Goal: Task Accomplishment & Management: Manage account settings

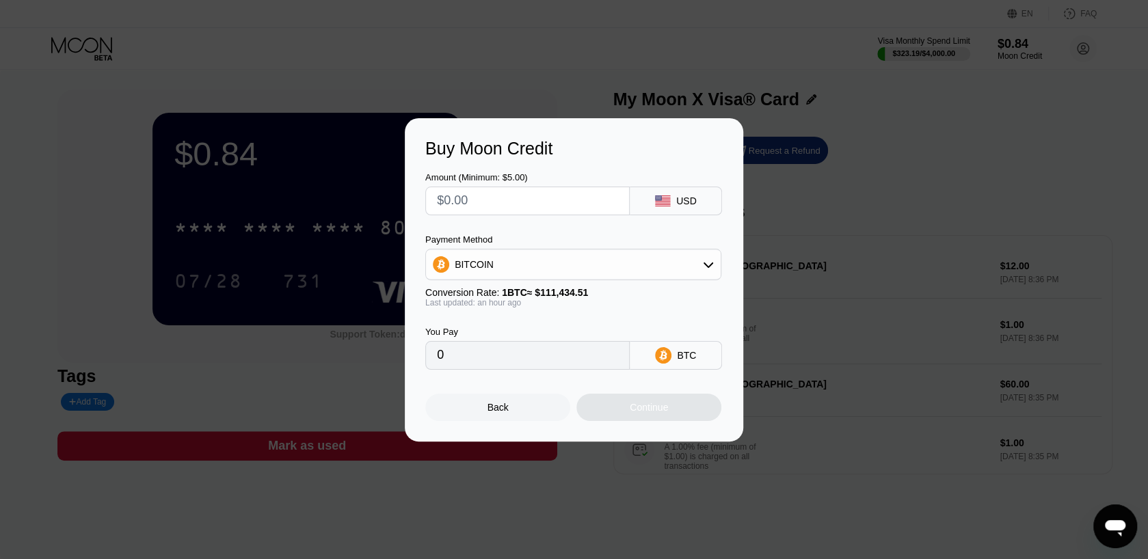
click at [650, 262] on div "BITCOIN" at bounding box center [573, 264] width 295 height 27
click at [605, 330] on div "USDT on TRON" at bounding box center [582, 332] width 258 height 11
click at [622, 258] on div "USDT on TRON" at bounding box center [573, 264] width 295 height 27
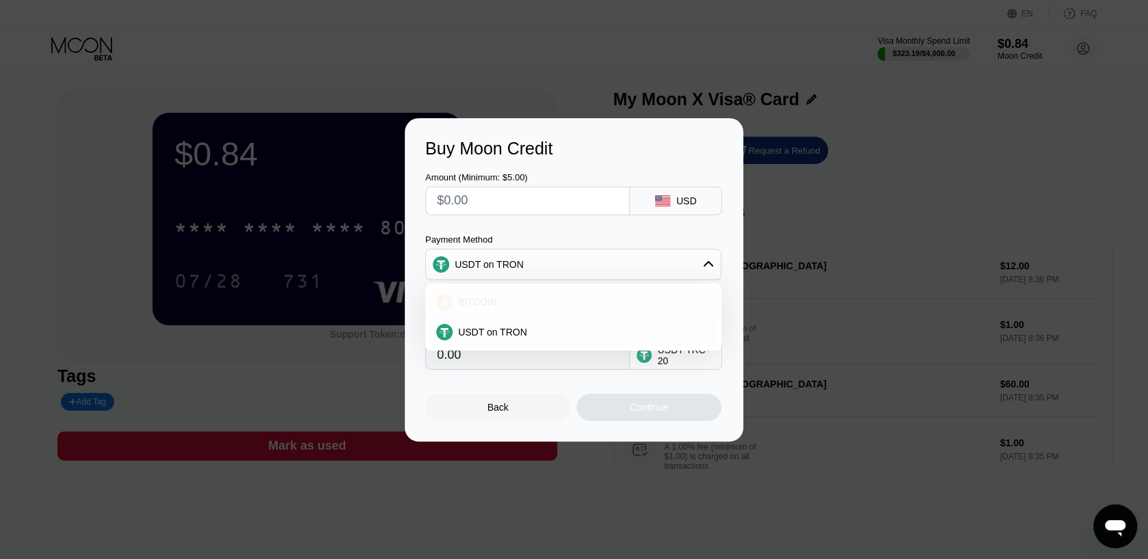
click at [607, 298] on div "BITCOIN" at bounding box center [582, 302] width 258 height 11
type input "0"
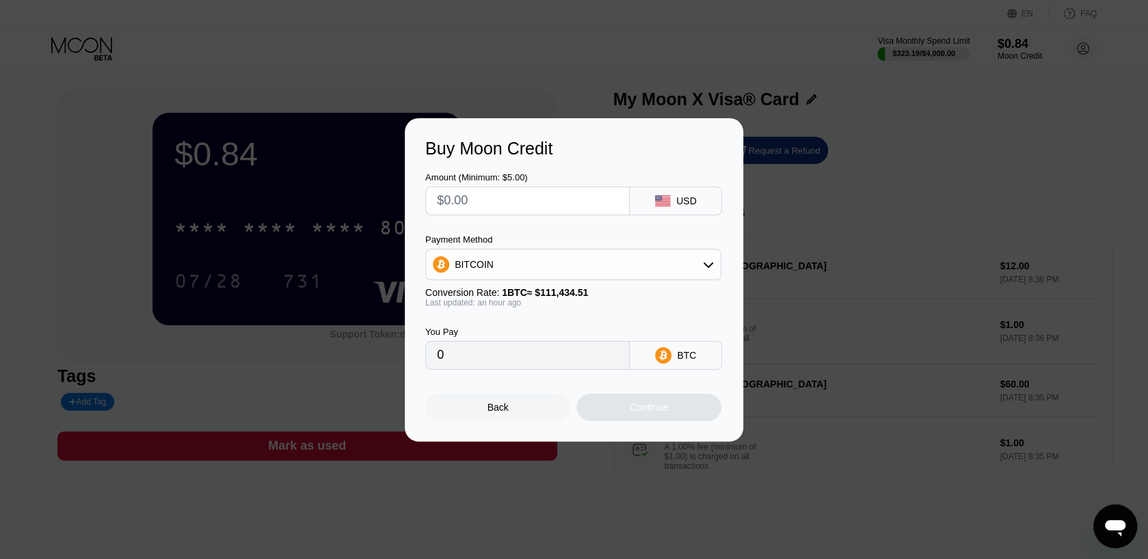
click at [959, 160] on div "Buy Moon Credit Amount (Minimum: $5.00) USD Payment Method BITCOIN Conversion R…" at bounding box center [574, 280] width 1148 height 324
click at [379, 34] on div at bounding box center [579, 279] width 1159 height 559
click at [925, 215] on div "Buy Moon Credit Amount (Minimum: $5.00) USD Payment Method BITCOIN Conversion R…" at bounding box center [574, 280] width 1148 height 324
click at [521, 410] on div "Back" at bounding box center [497, 407] width 145 height 27
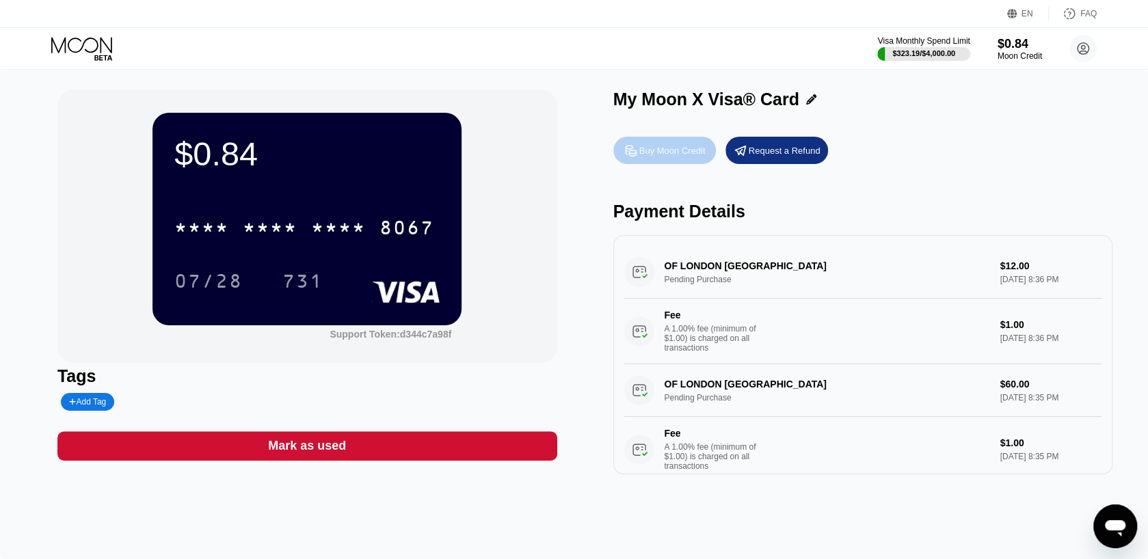
click at [655, 157] on div "Buy Moon Credit" at bounding box center [673, 151] width 66 height 12
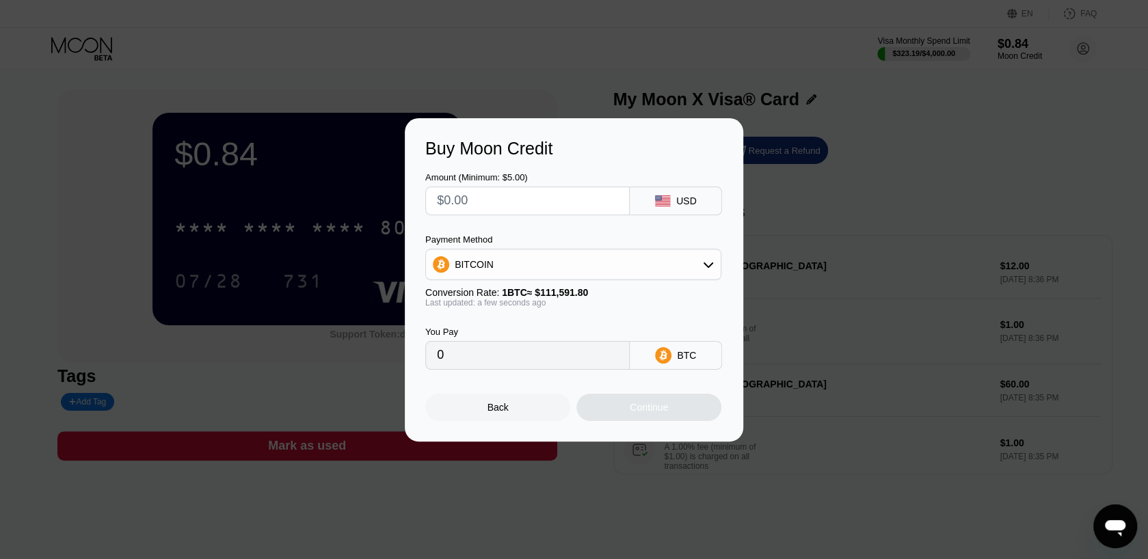
click at [685, 196] on div "USD" at bounding box center [686, 201] width 21 height 11
click at [450, 418] on div "Back" at bounding box center [497, 407] width 145 height 27
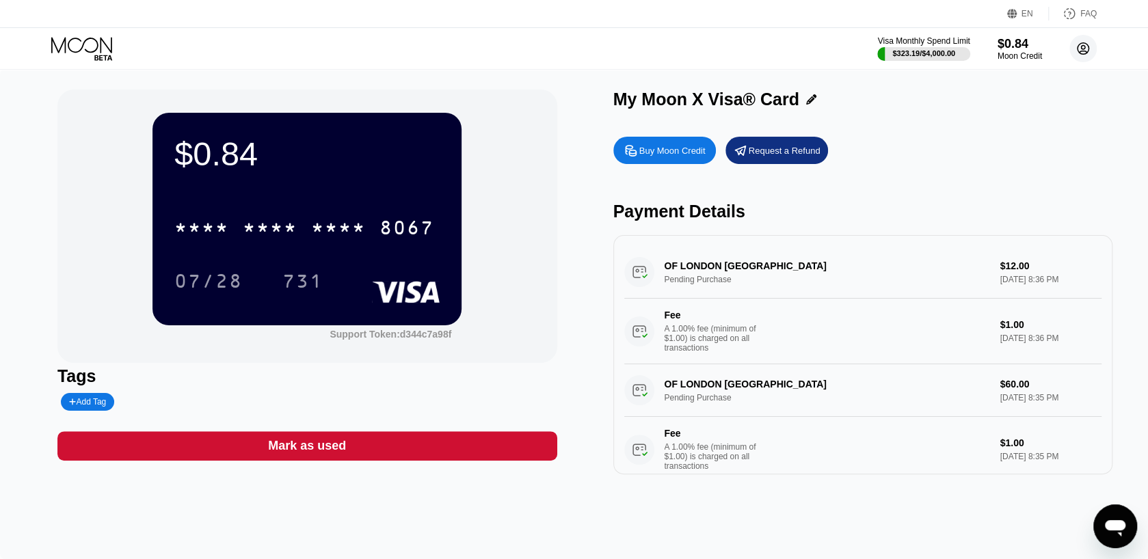
click at [1077, 53] on circle at bounding box center [1083, 48] width 27 height 27
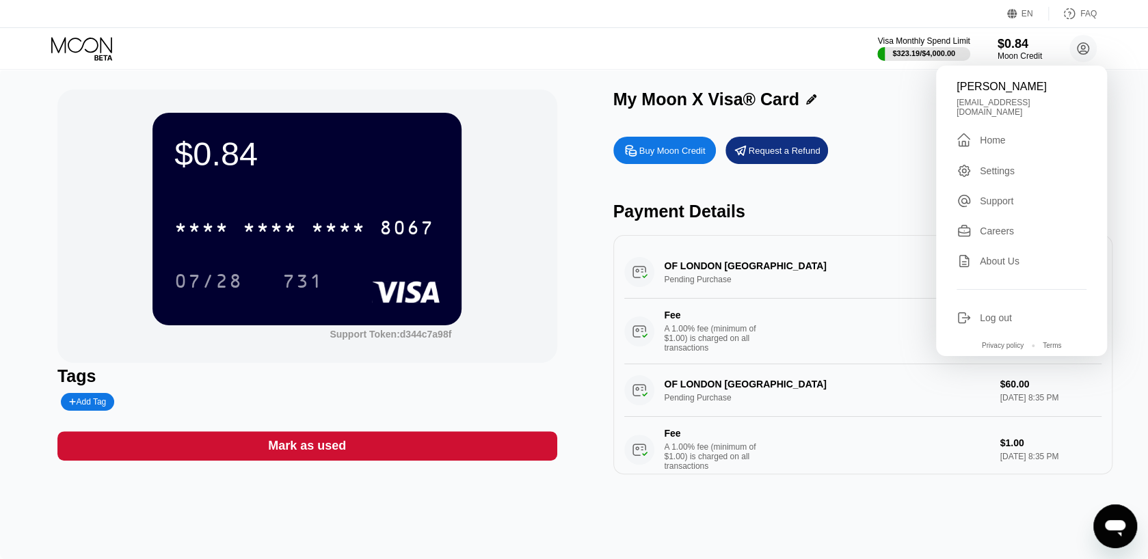
click at [1020, 172] on div "Settings" at bounding box center [1022, 170] width 130 height 15
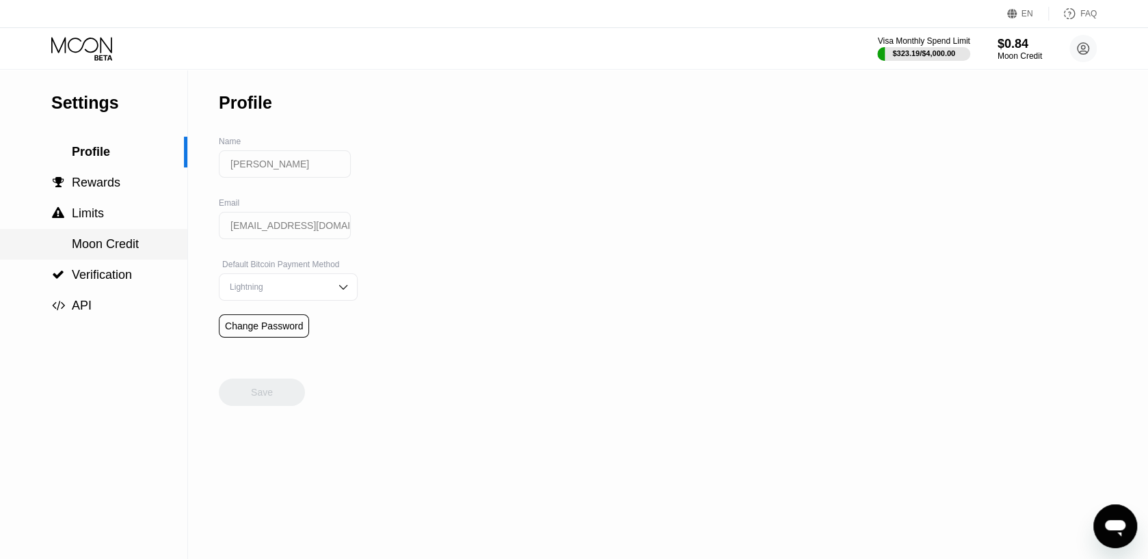
click at [101, 237] on div "Moon Credit" at bounding box center [93, 244] width 187 height 31
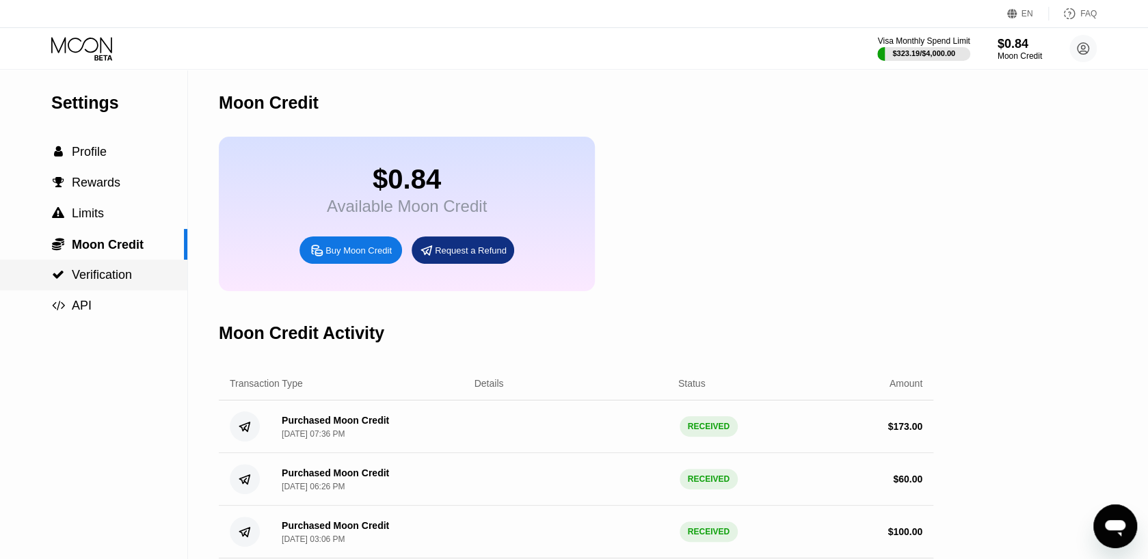
click at [84, 282] on span "Verification" at bounding box center [102, 275] width 60 height 14
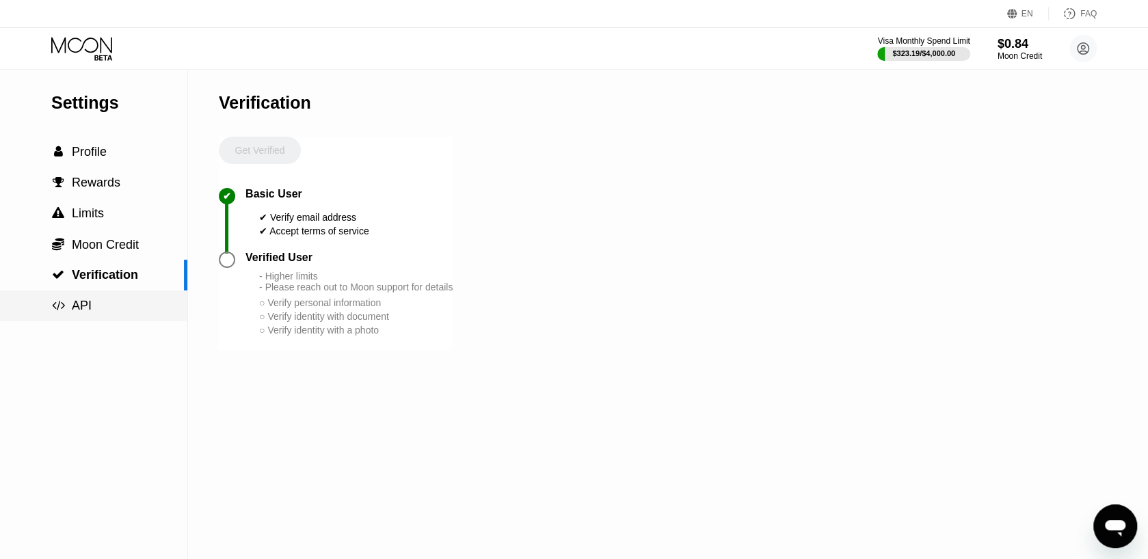
click at [103, 304] on div " API" at bounding box center [93, 306] width 187 height 14
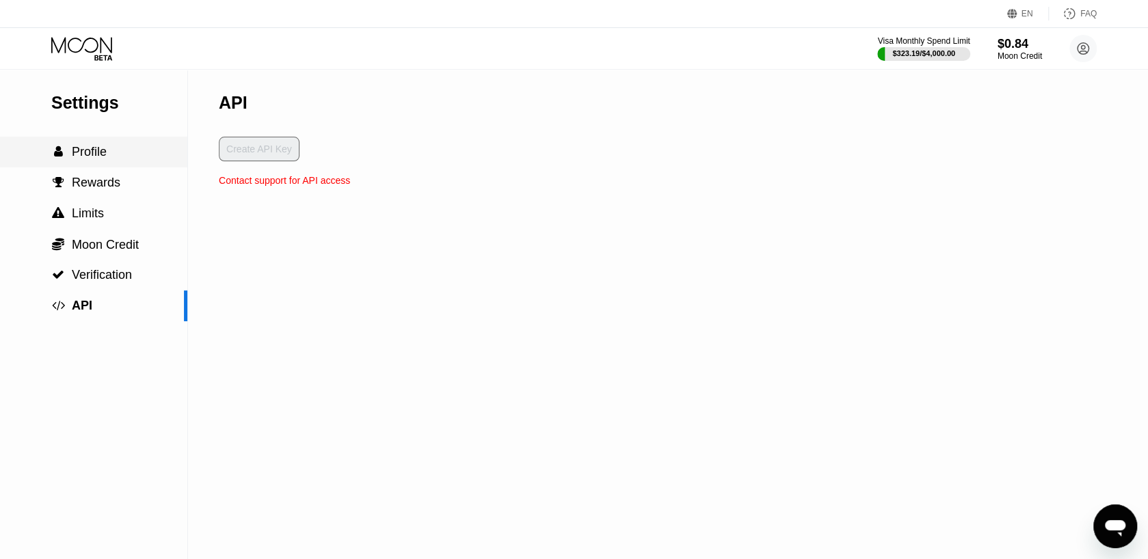
click at [122, 165] on div " Profile" at bounding box center [93, 152] width 187 height 31
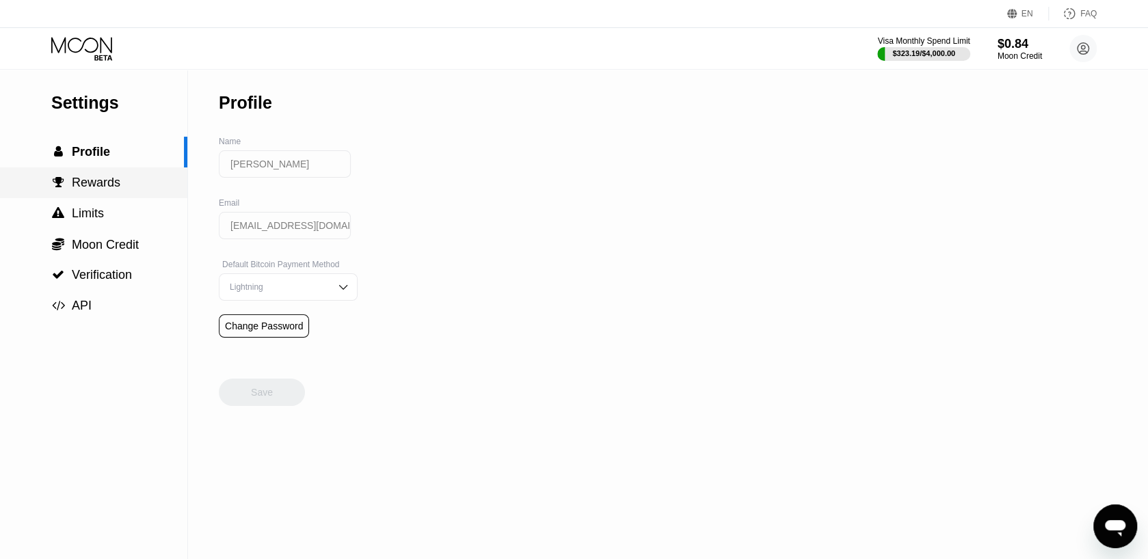
click at [122, 185] on div " Rewards" at bounding box center [93, 183] width 187 height 14
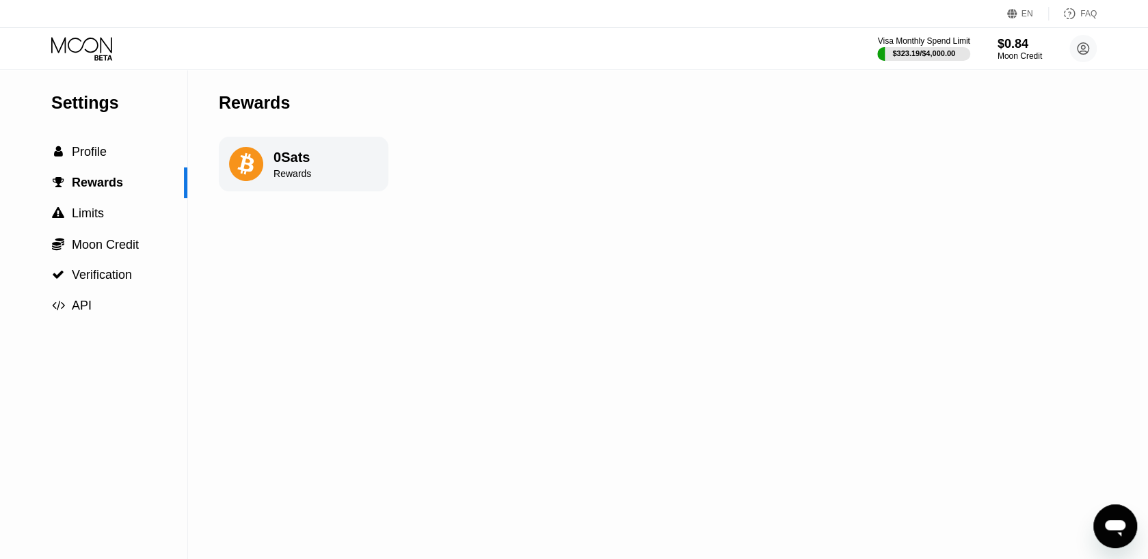
click at [261, 147] on div "0 Sats Rewards" at bounding box center [304, 164] width 170 height 55
click at [945, 54] on div "$323.19 / $4,000.00" at bounding box center [924, 53] width 64 height 8
